Goal: Obtain resource: Download file/media

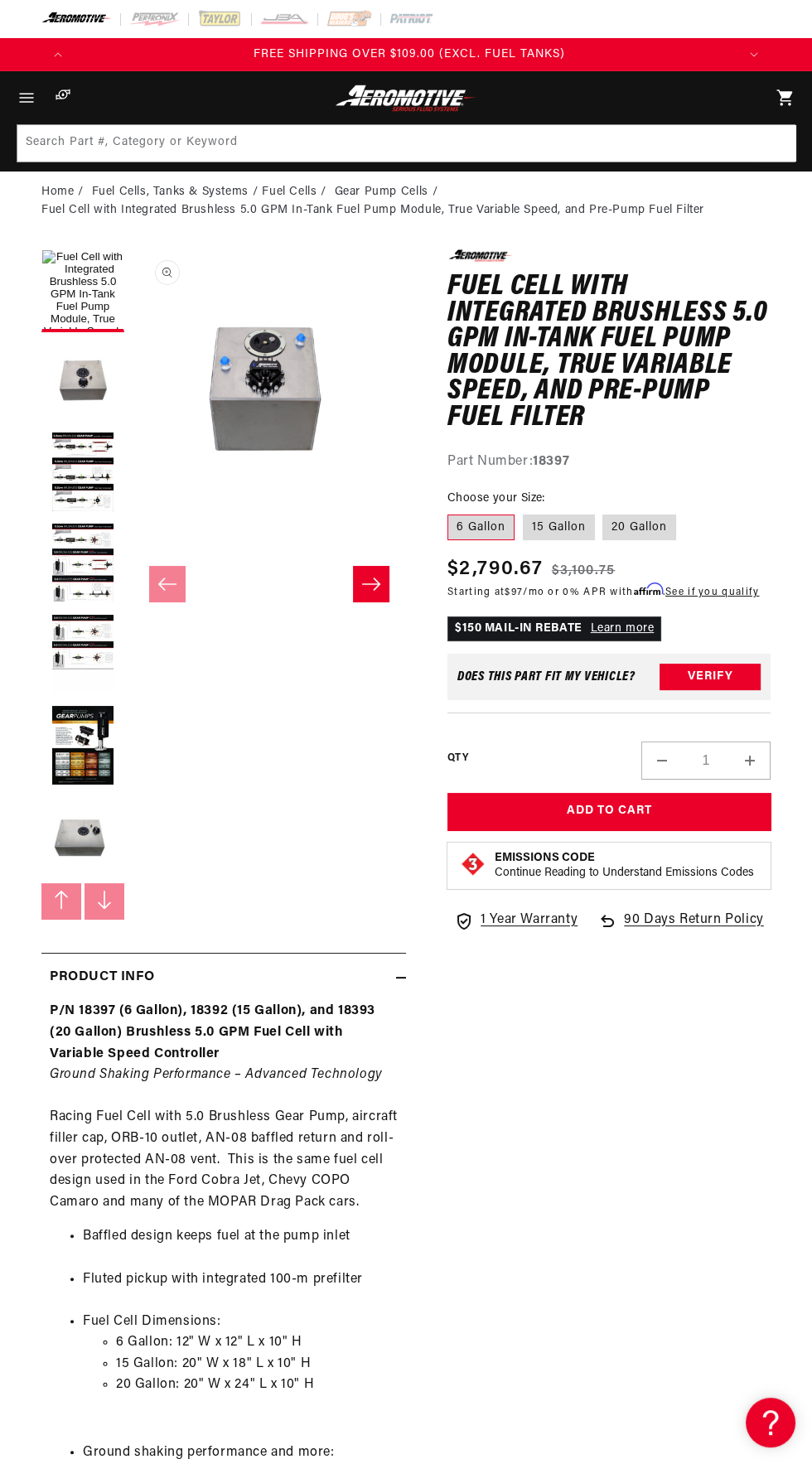
scroll to position [0, 1325]
click at [571, 521] on label "15 Gallon" at bounding box center [559, 528] width 72 height 27
click at [524, 512] on input "15 Gallon" at bounding box center [523, 511] width 1 height 1
radio input "true"
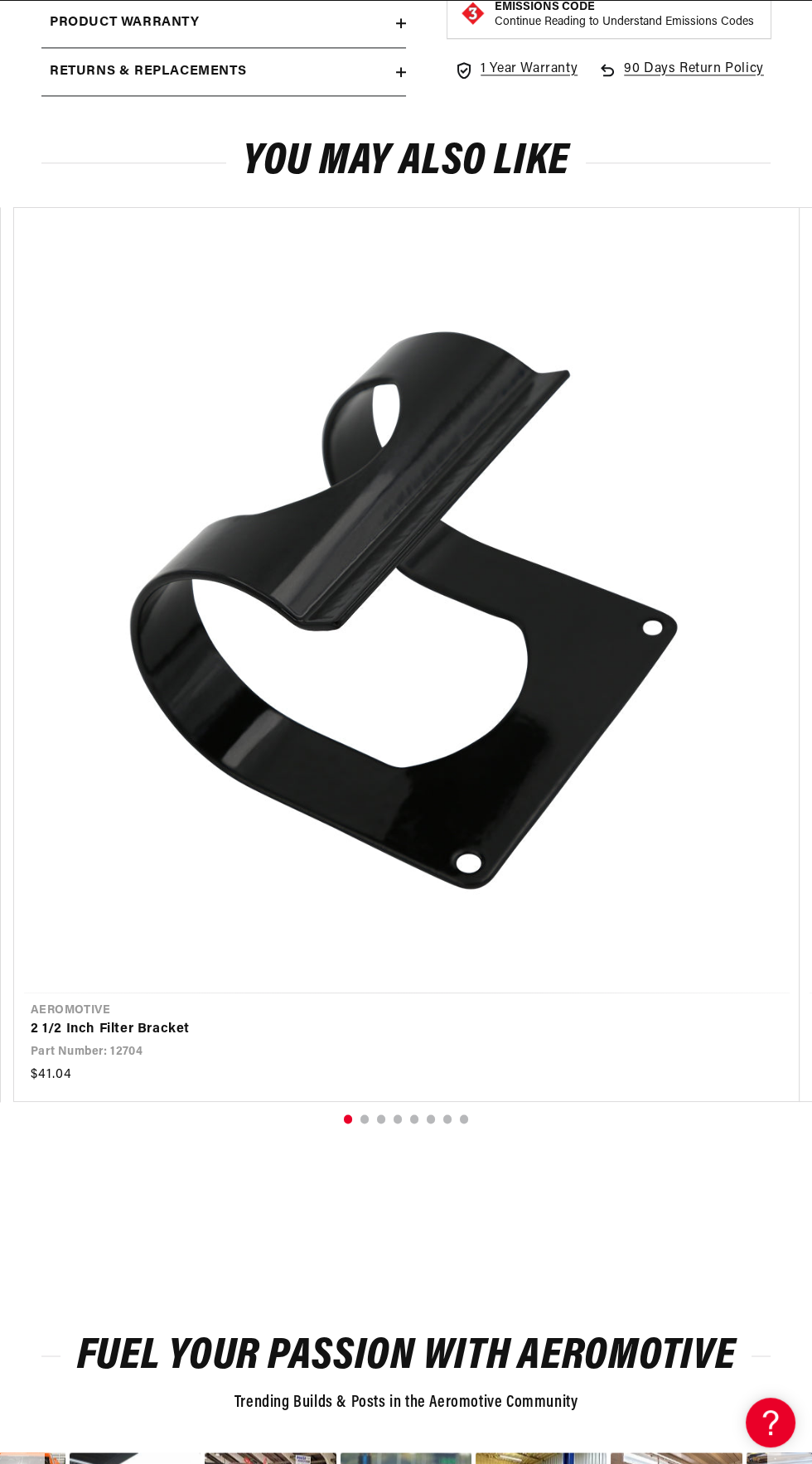
scroll to position [0, 663]
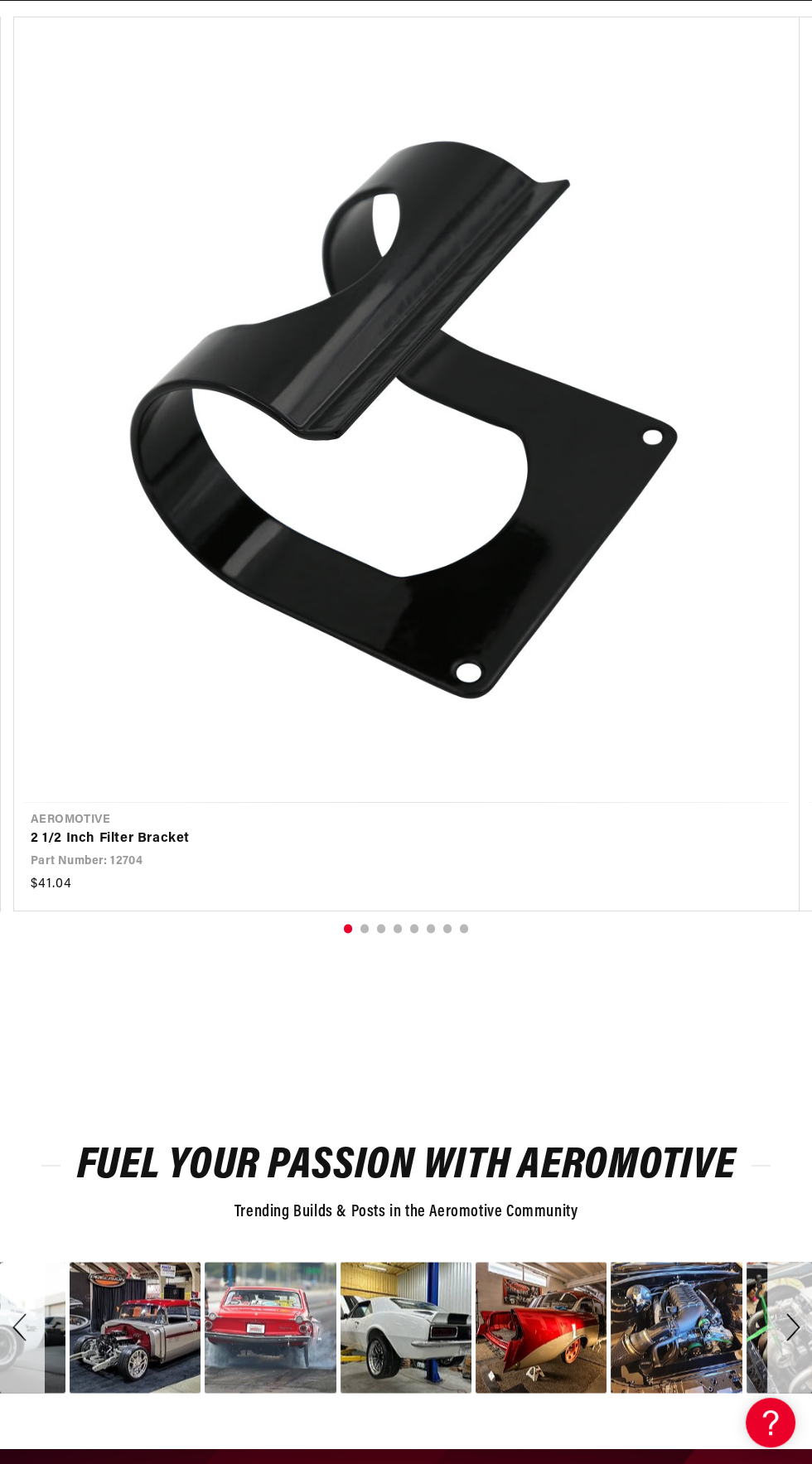
scroll to position [3550, 0]
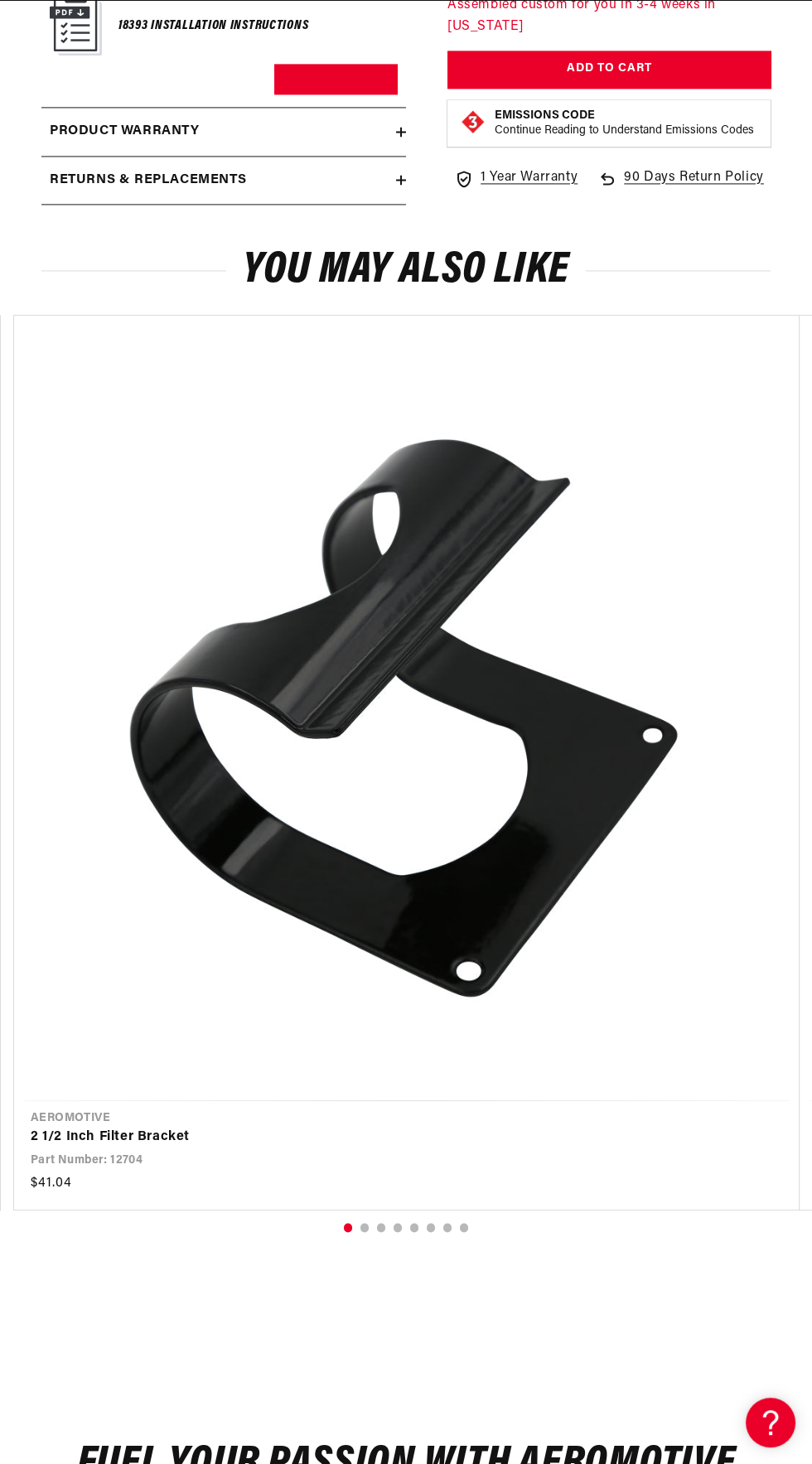
scroll to position [0, 1325]
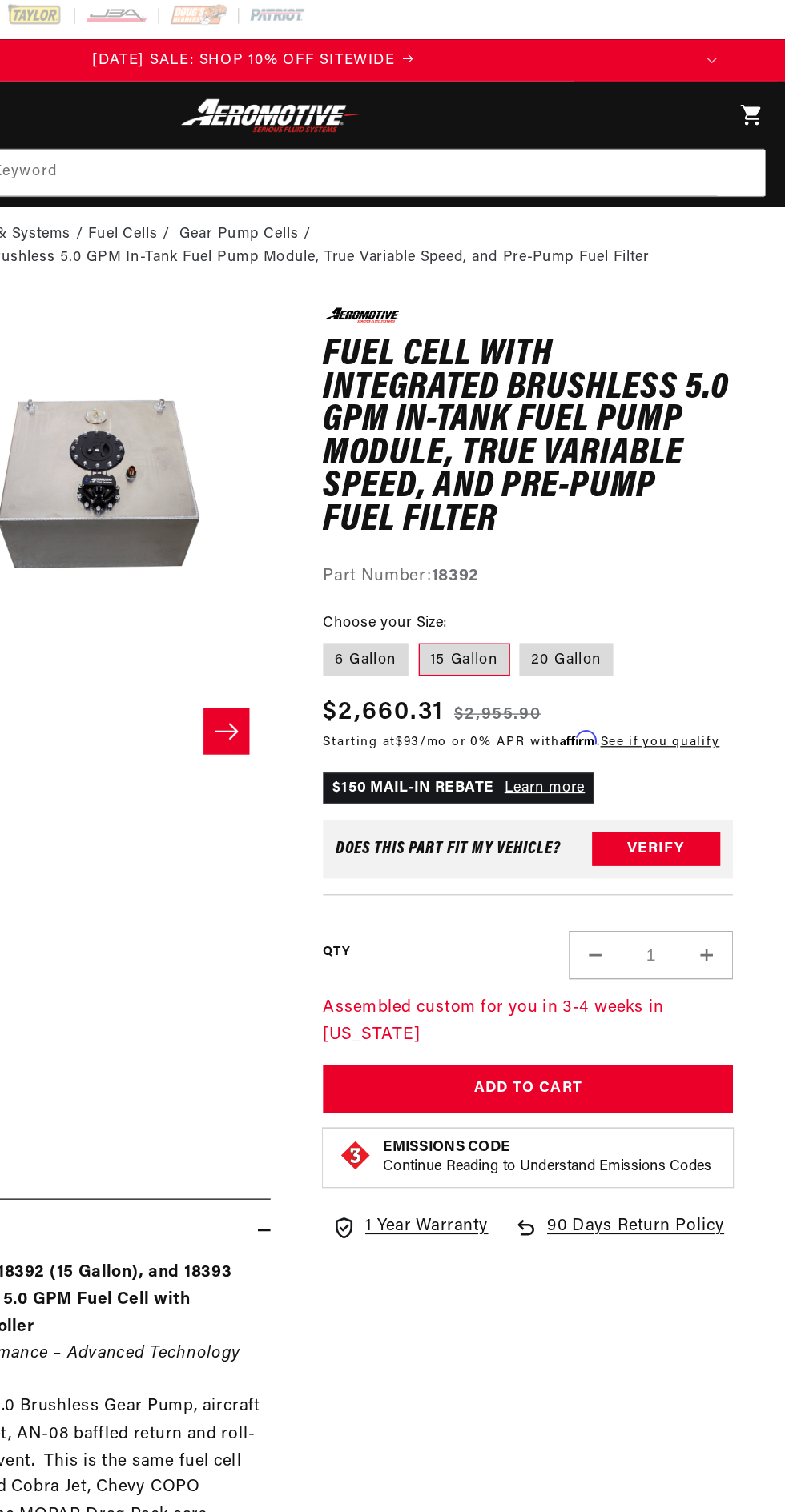
scroll to position [0, 0]
